Goal: Information Seeking & Learning: Learn about a topic

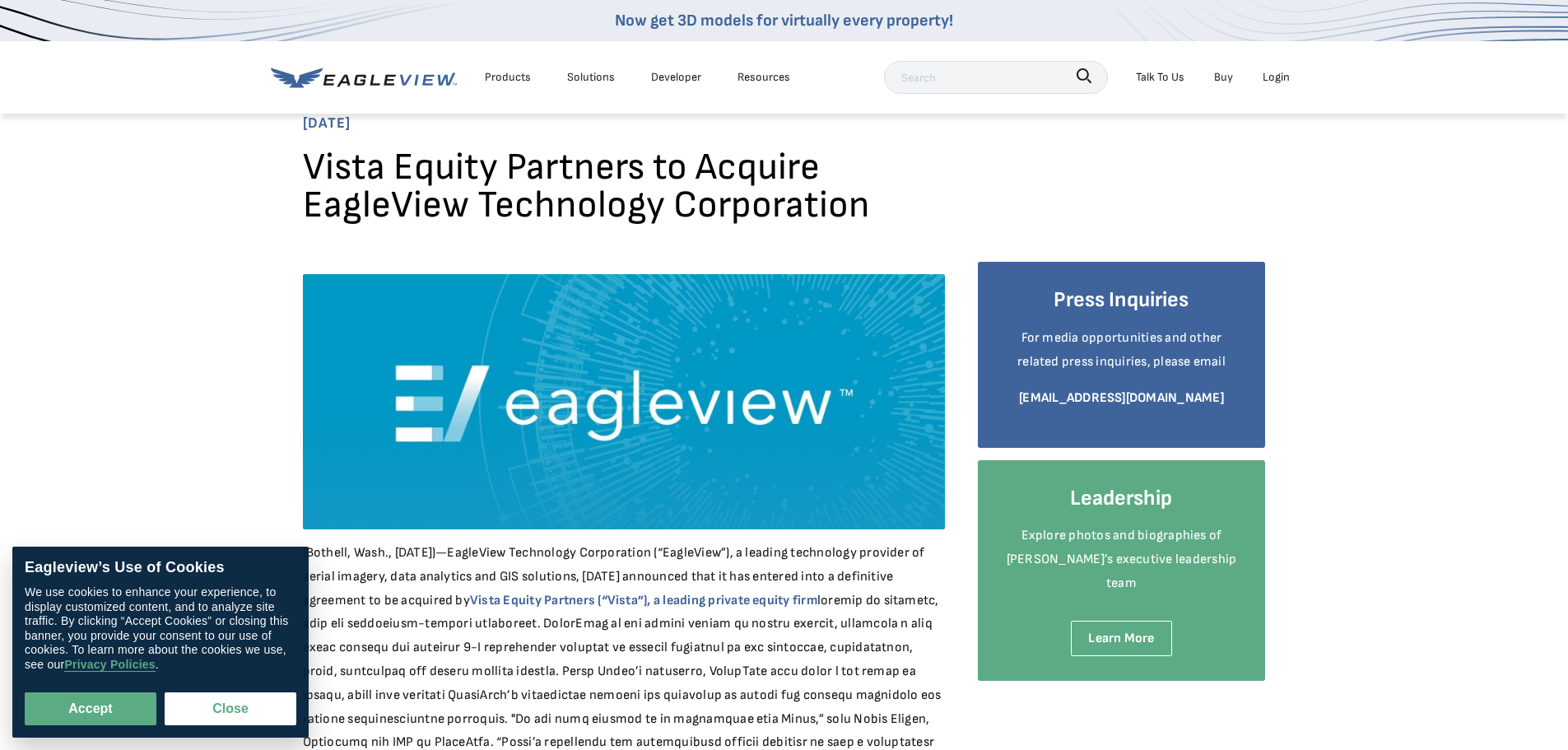
scroll to position [82, 0]
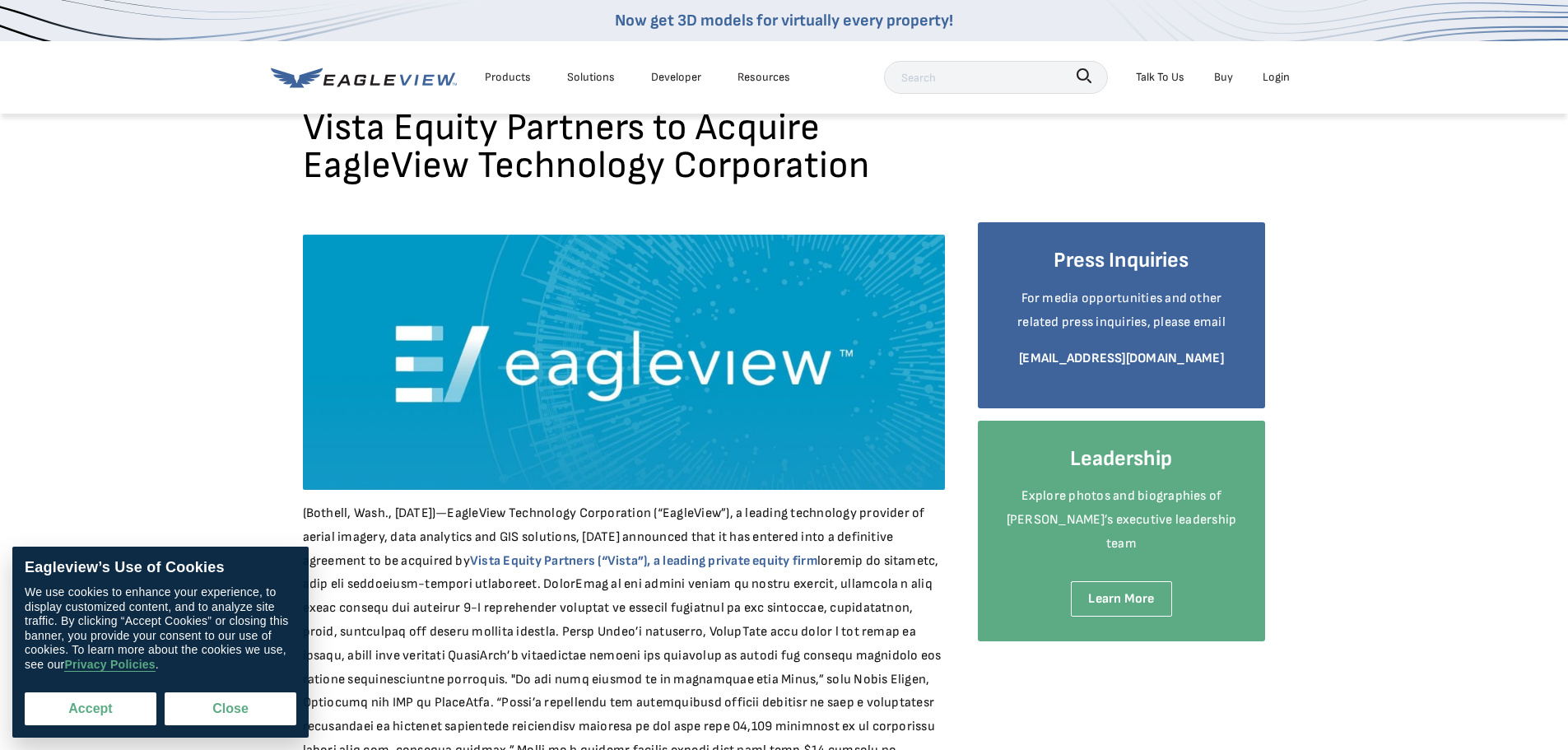
click at [114, 705] on button "Accept" at bounding box center [90, 709] width 132 height 33
checkbox input "true"
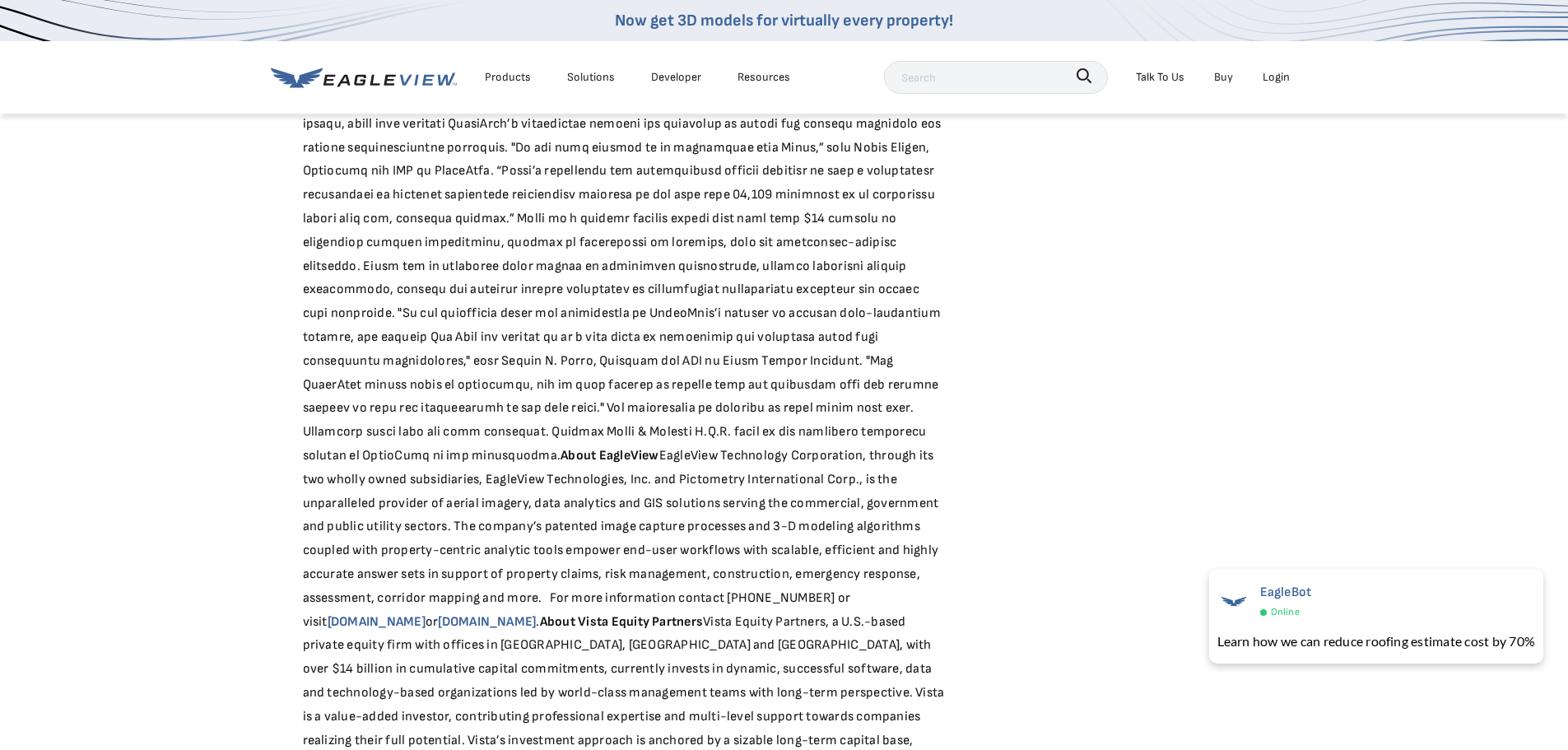
scroll to position [412, 0]
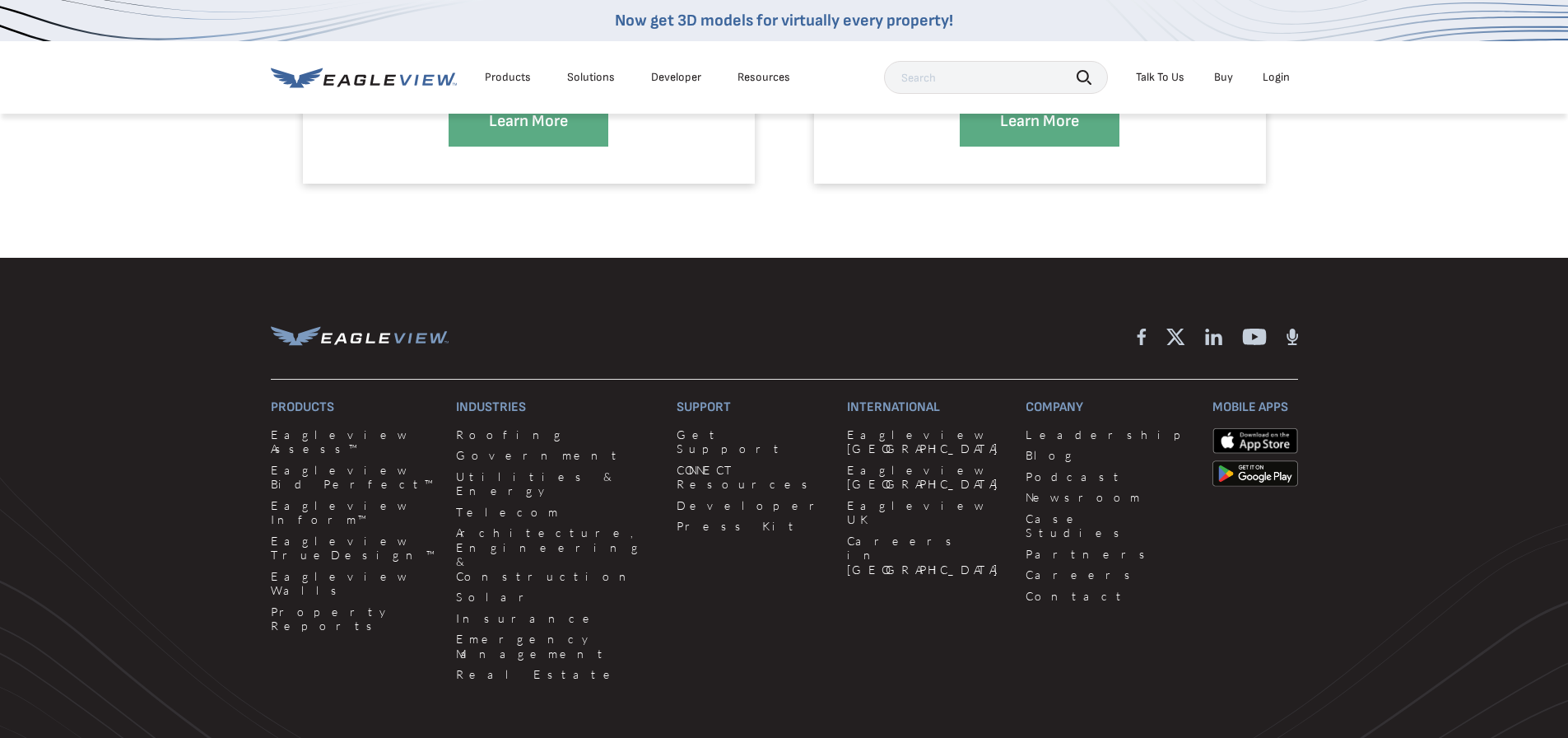
scroll to position [906, 0]
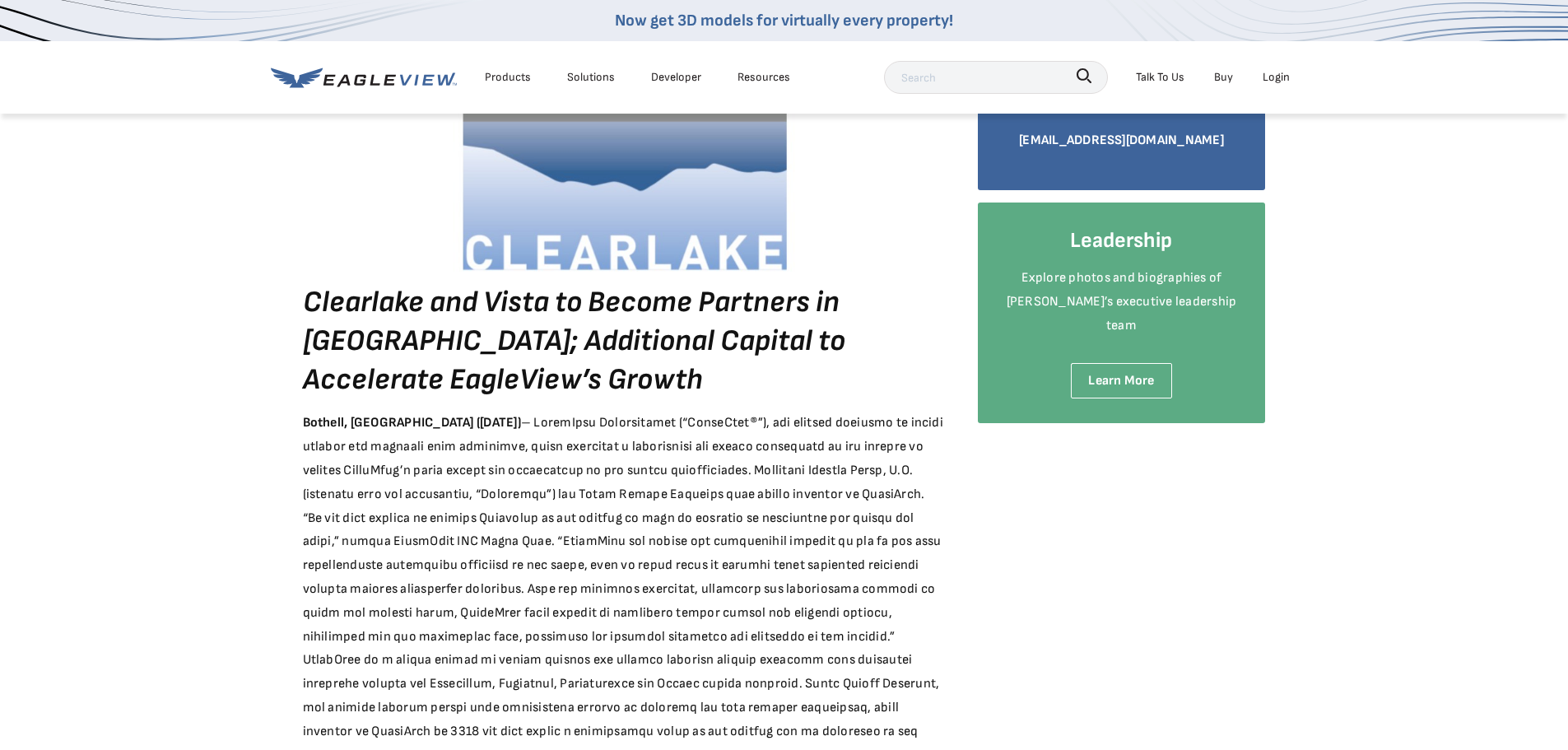
scroll to position [330, 0]
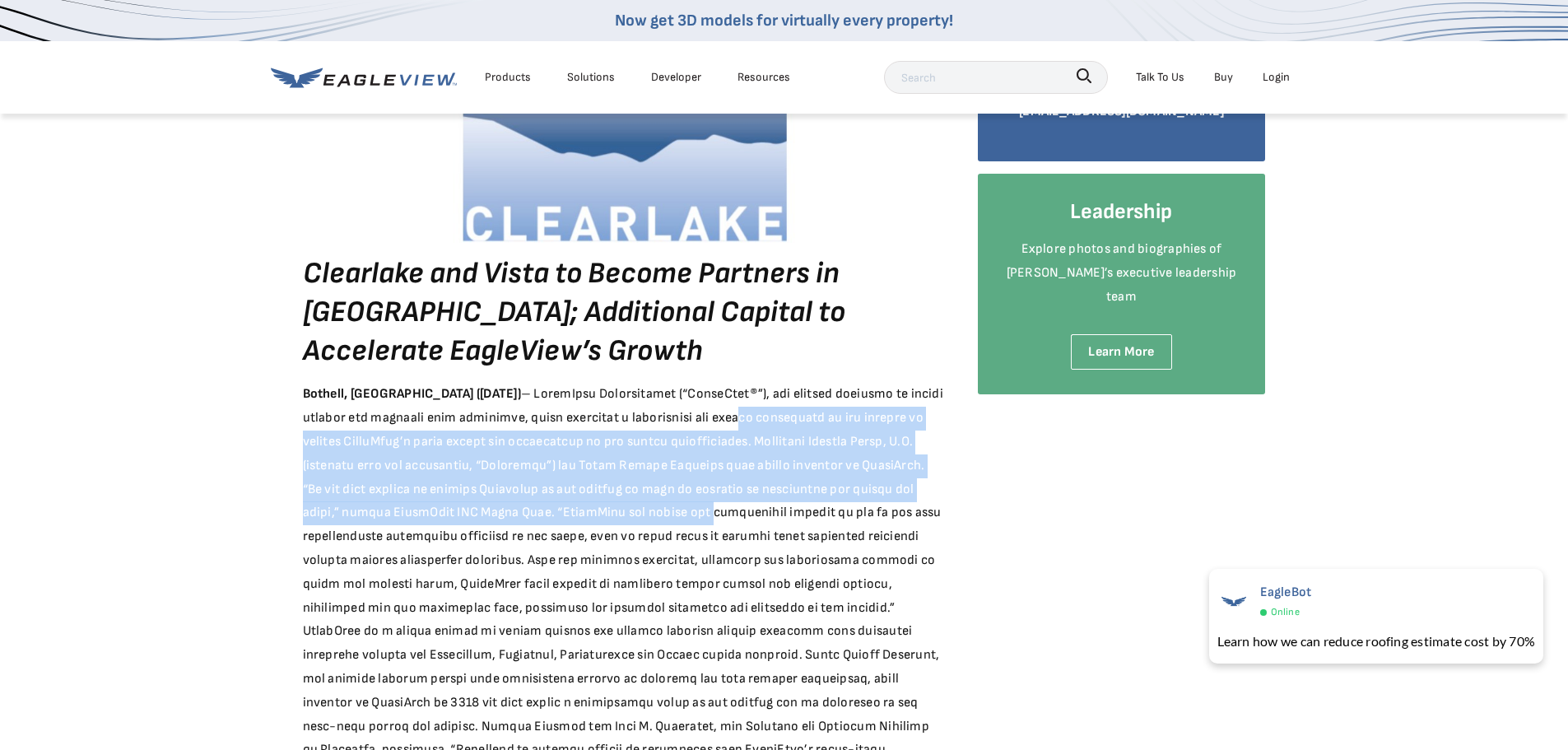
drag, startPoint x: 695, startPoint y: 420, endPoint x: 613, endPoint y: 509, distance: 121.0
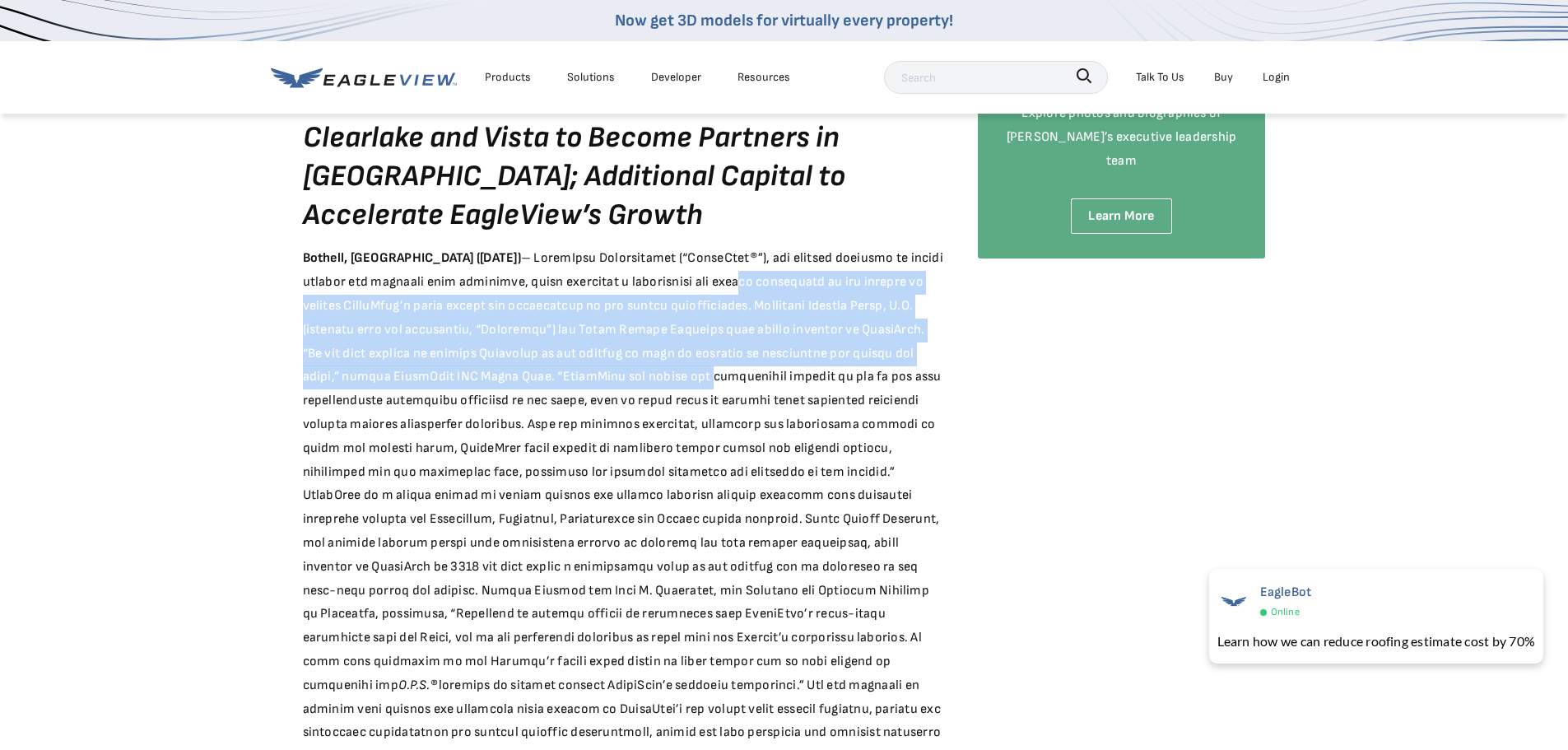
scroll to position [494, 0]
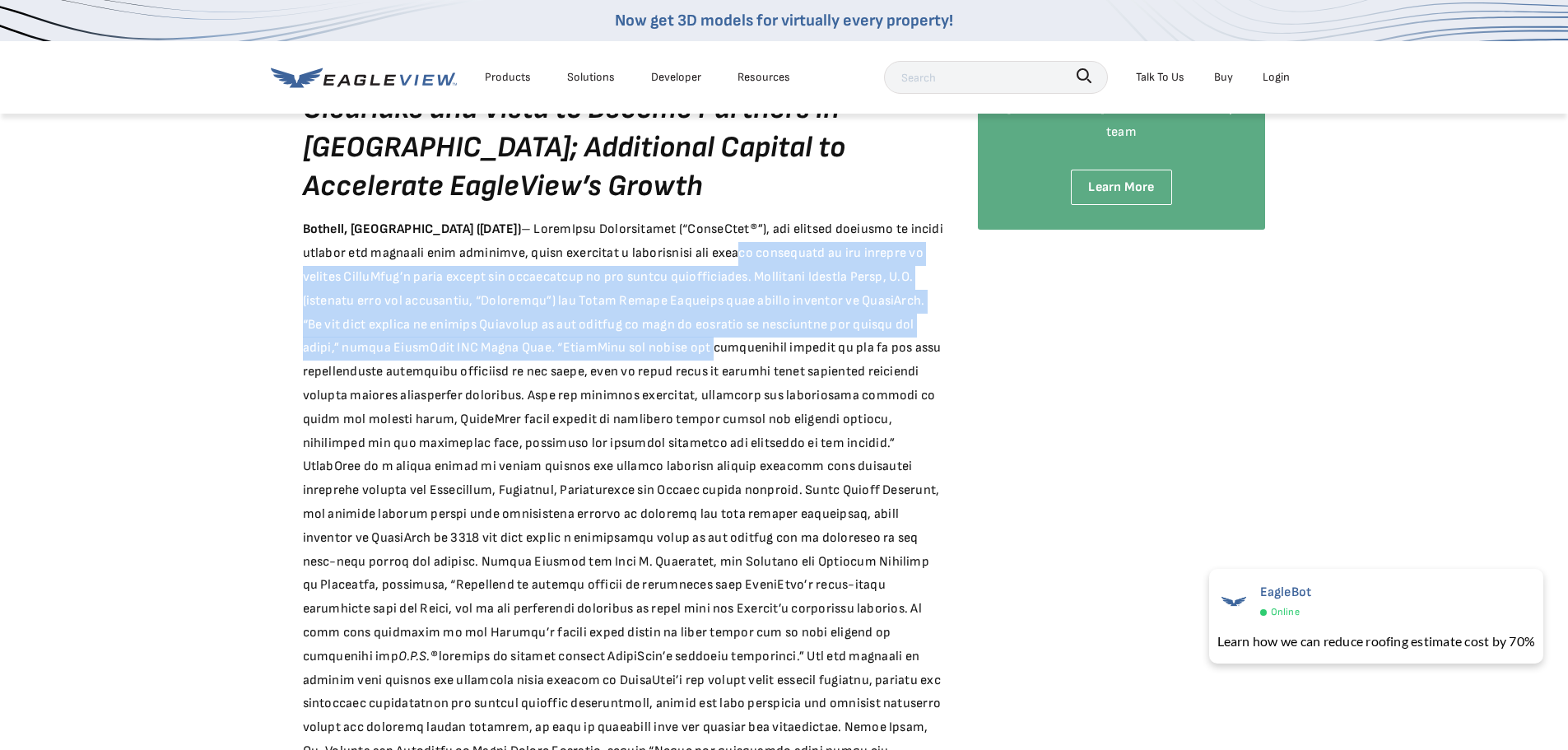
click at [390, 77] on icon at bounding box center [364, 78] width 186 height 21
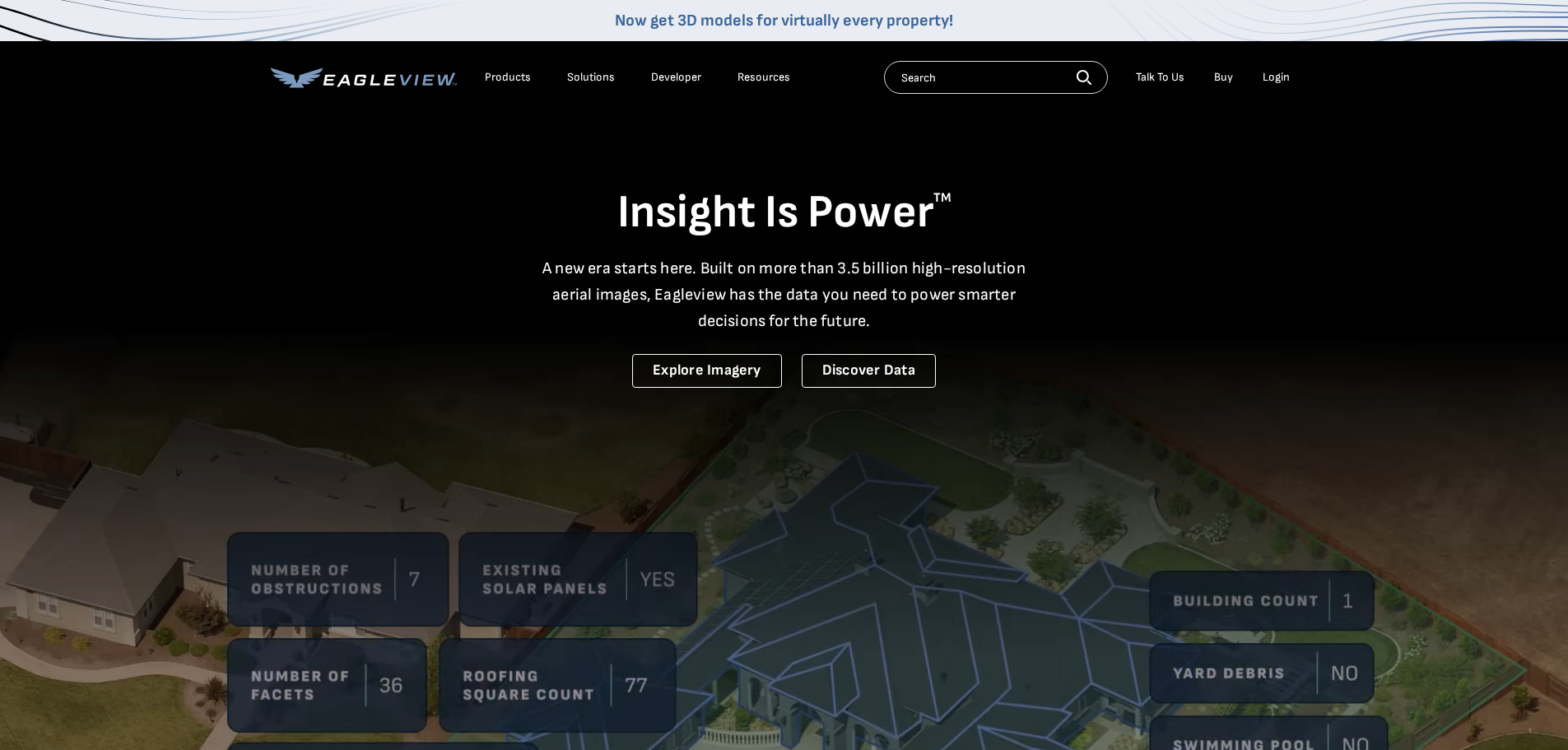
click at [505, 81] on div "Products" at bounding box center [508, 77] width 46 height 15
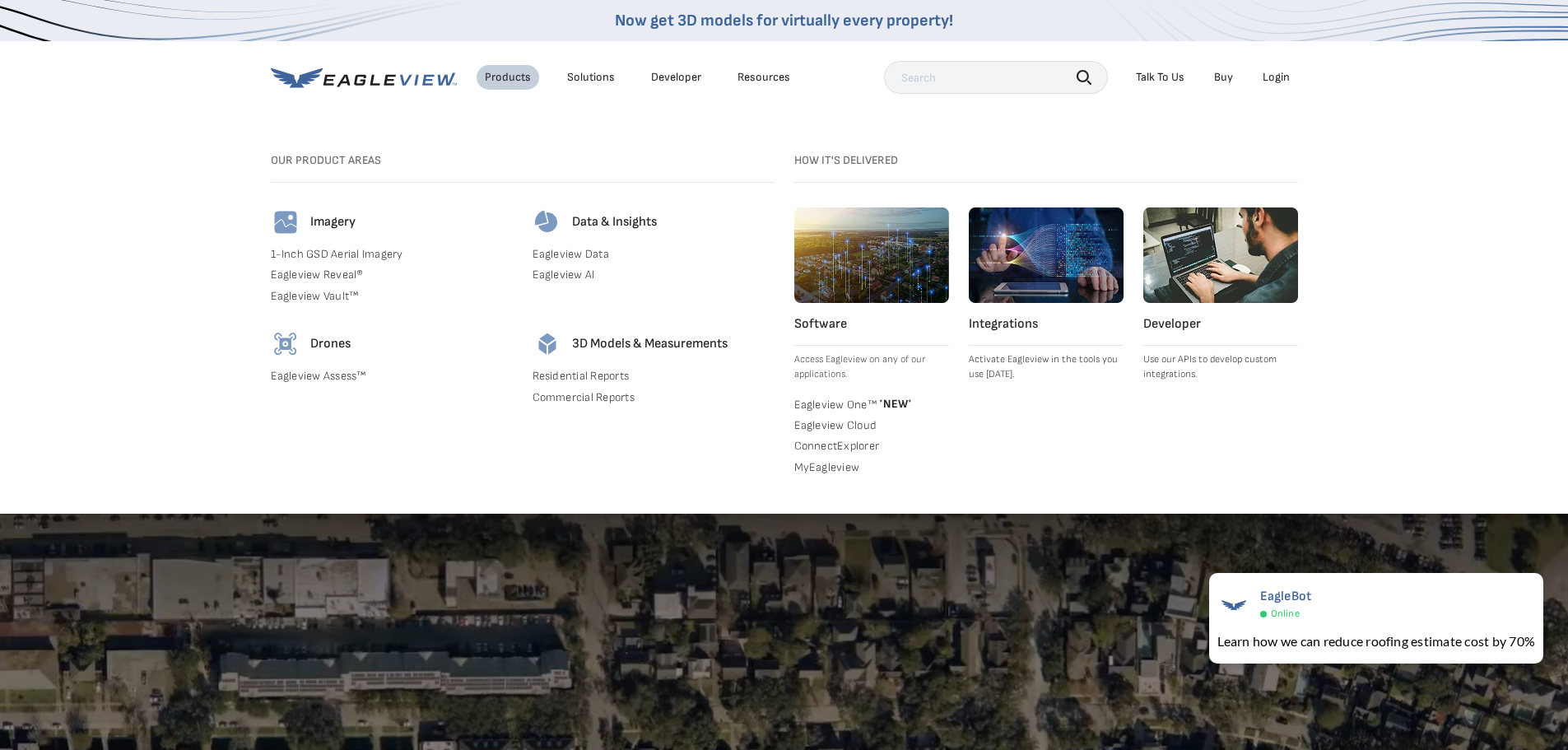
click at [580, 251] on link "Eagleview Data" at bounding box center [653, 254] width 242 height 15
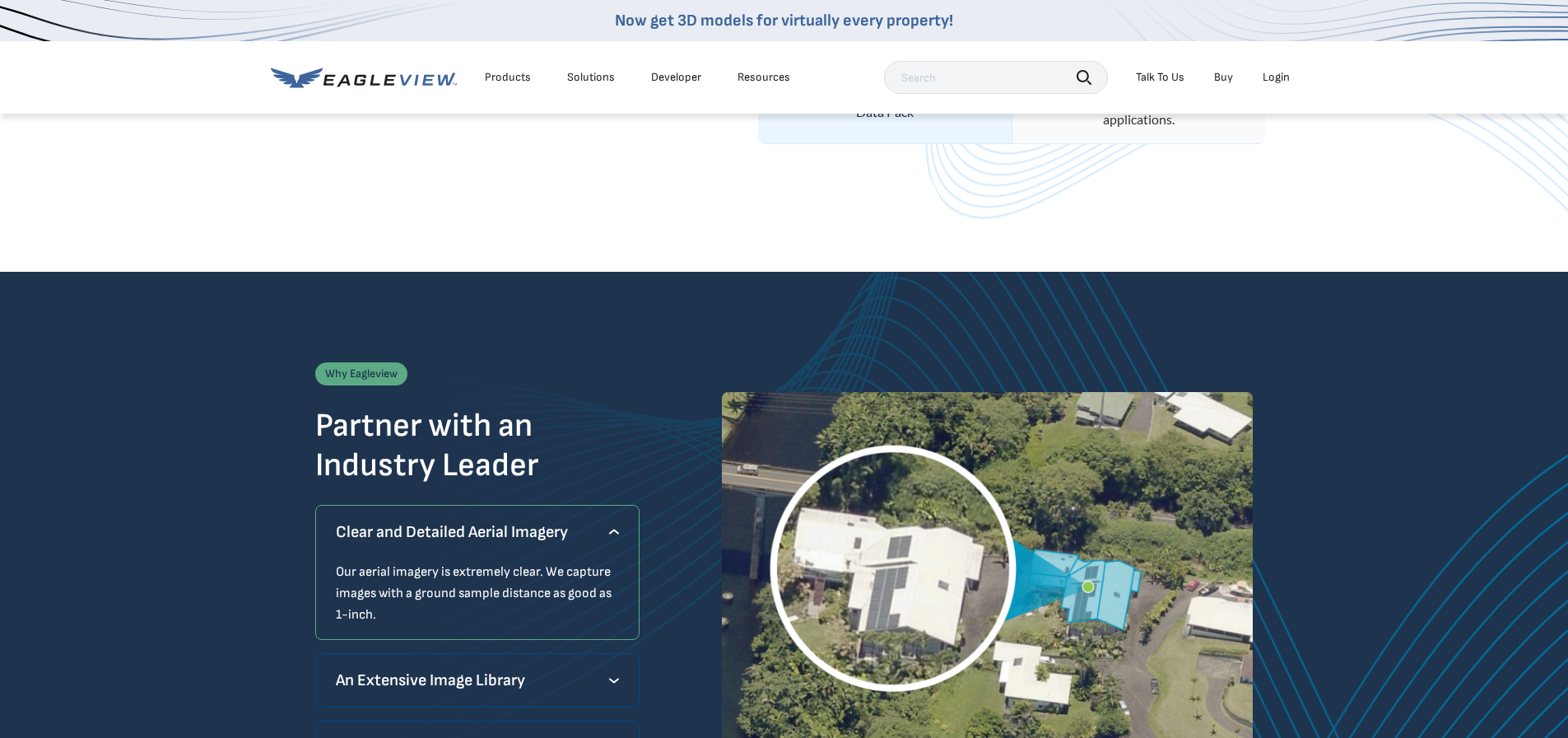
scroll to position [1400, 0]
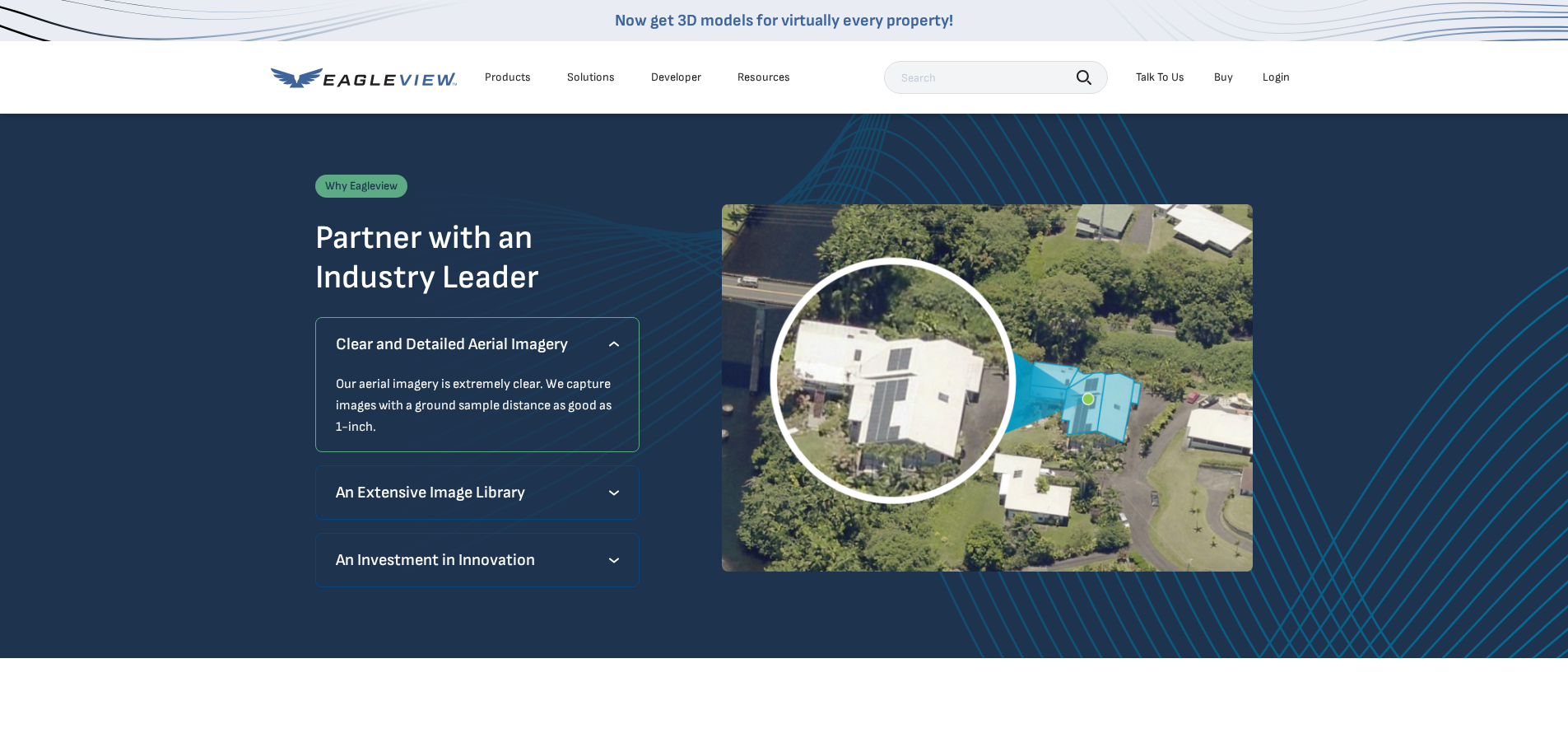
click at [656, 83] on link "Developer" at bounding box center [676, 77] width 50 height 15
